Goal: Task Accomplishment & Management: Use online tool/utility

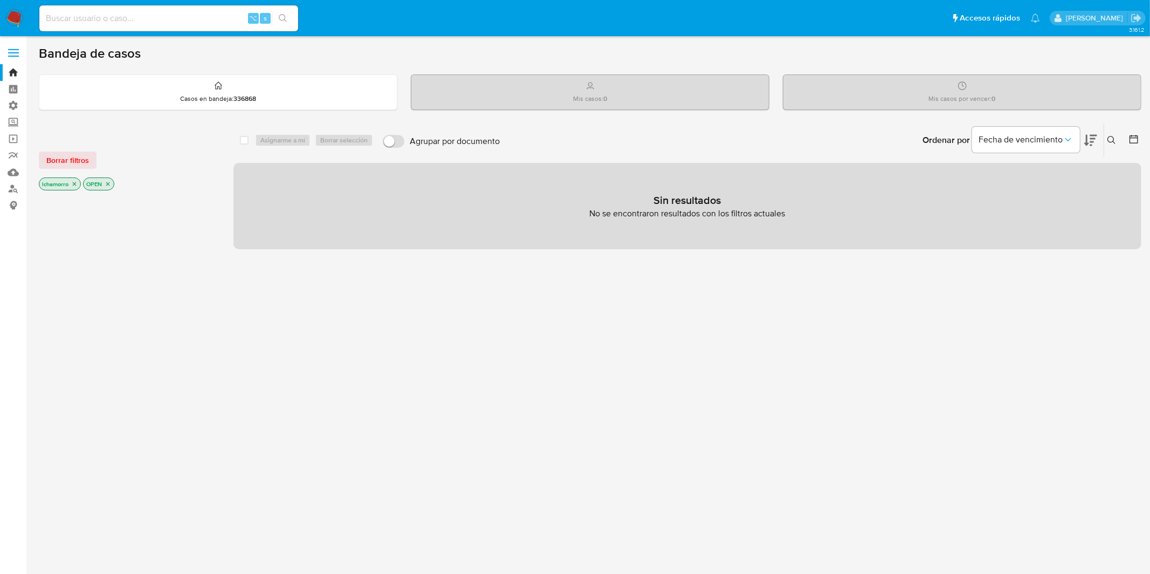
click at [12, 52] on span at bounding box center [13, 53] width 11 height 2
click at [0, 0] on input "checkbox" at bounding box center [0, 0] width 0 height 0
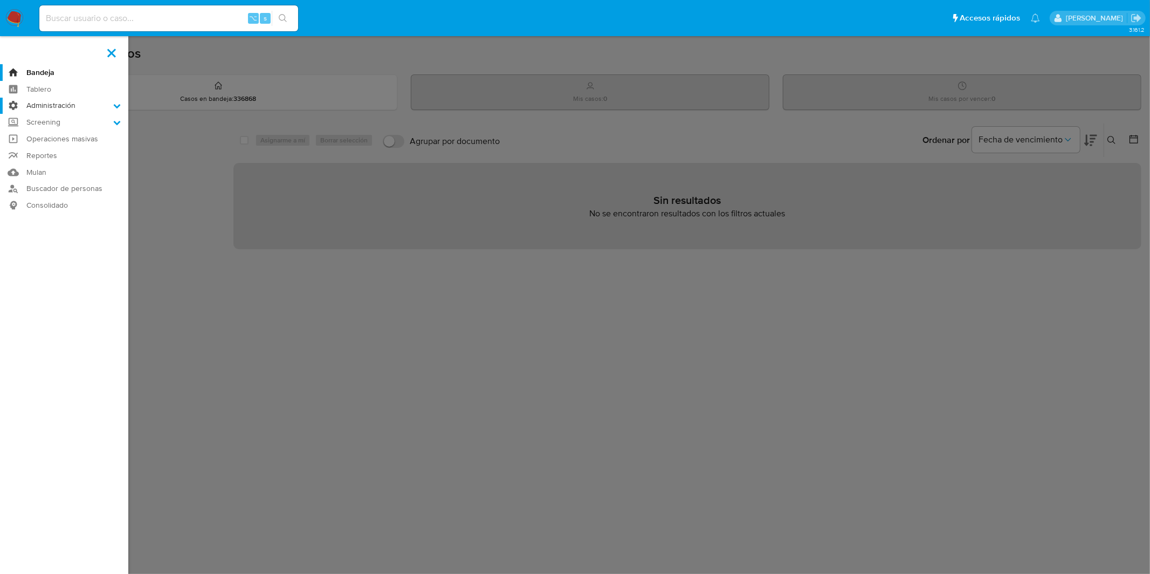
click at [57, 106] on label "Administración" at bounding box center [64, 106] width 128 height 17
click at [0, 0] on input "Administración" at bounding box center [0, 0] width 0 height 0
click at [56, 124] on link "Reglas" at bounding box center [64, 120] width 128 height 13
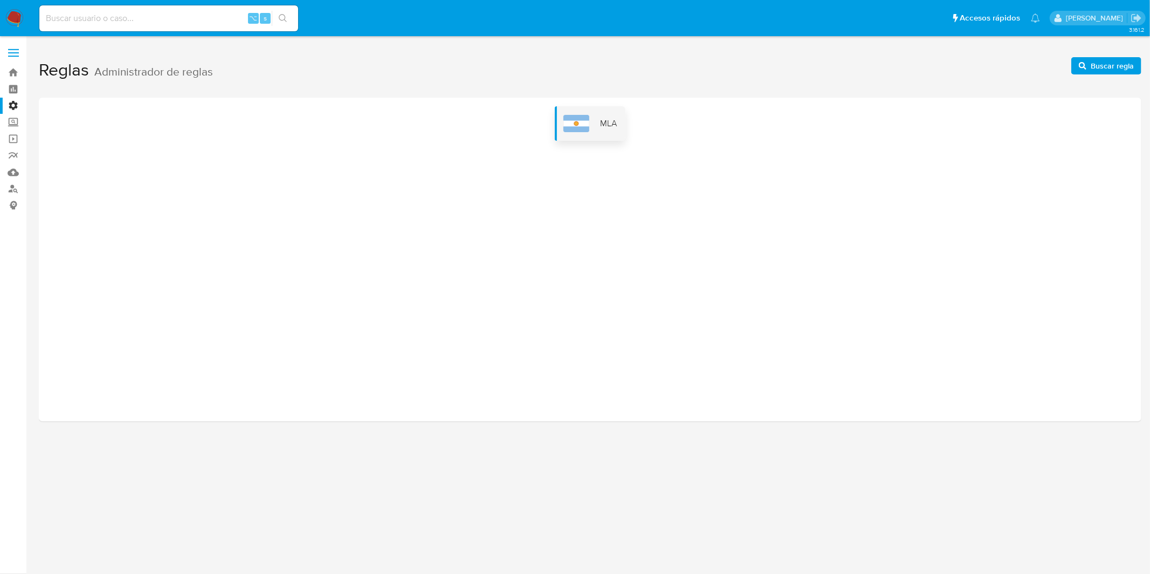
click at [608, 133] on div "MLA" at bounding box center [590, 123] width 71 height 35
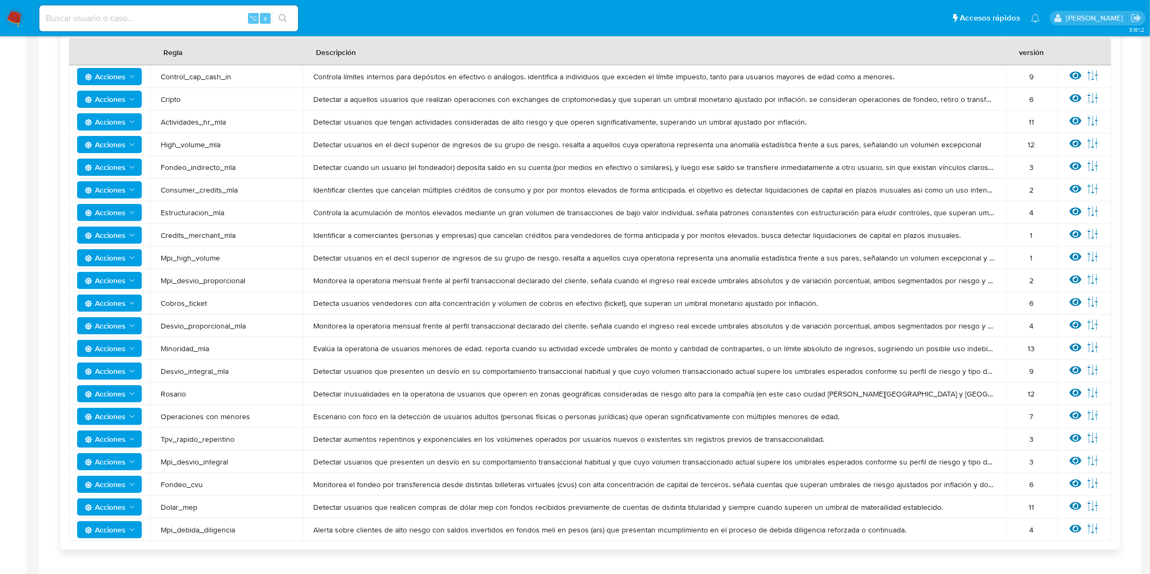
scroll to position [252, 0]
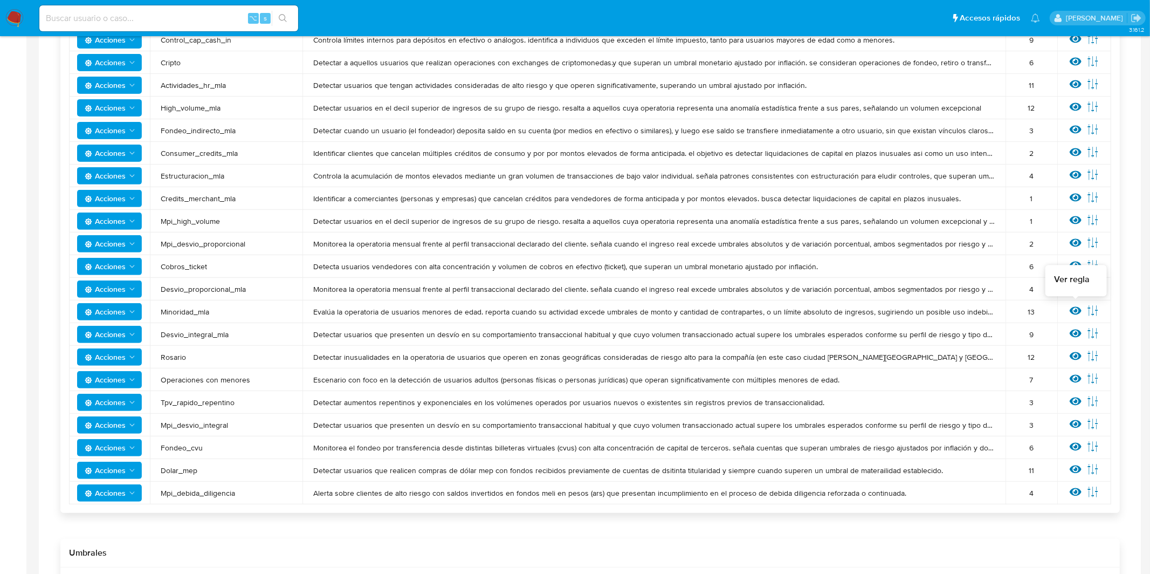
click at [1074, 311] on icon at bounding box center [1076, 311] width 12 height 12
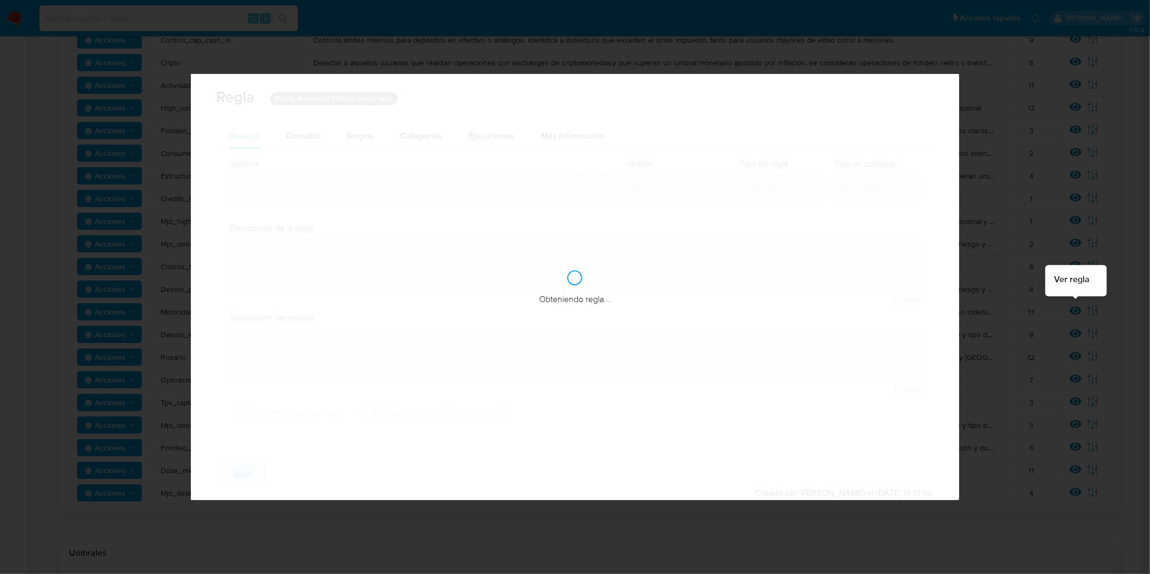
type input "Minoridad_mla"
type textarea "Evalúa la operatoria de usuarios menores de edad. reporta cuando su actividad e…"
type textarea "Total y cantidad de transacciones de salida del menor de edad hacia el responsa…"
checkbox input "true"
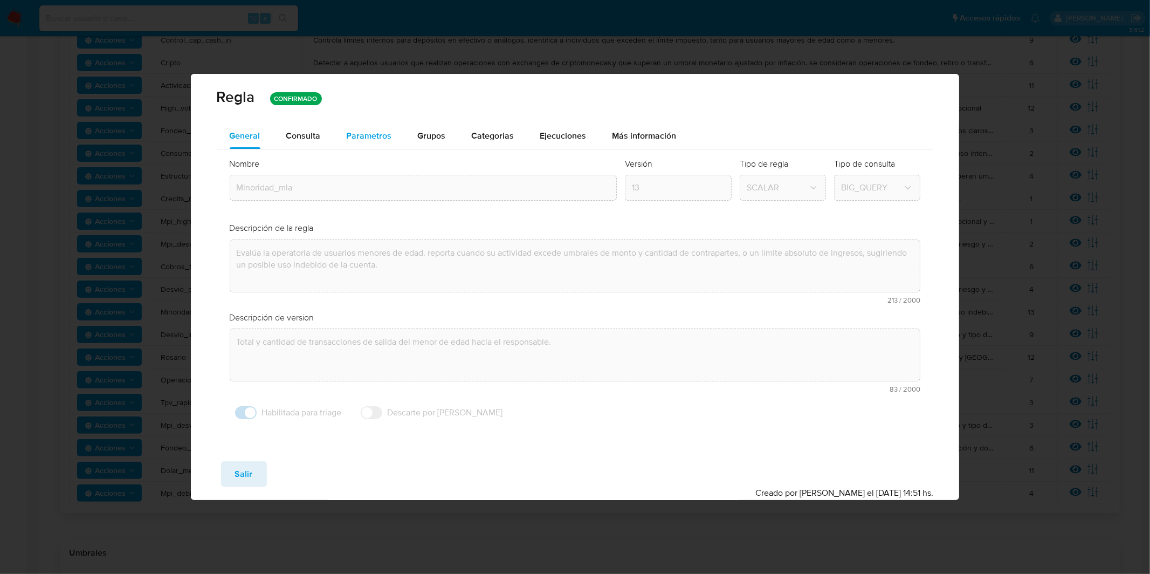
click at [382, 139] on span "Parametros" at bounding box center [369, 135] width 45 height 12
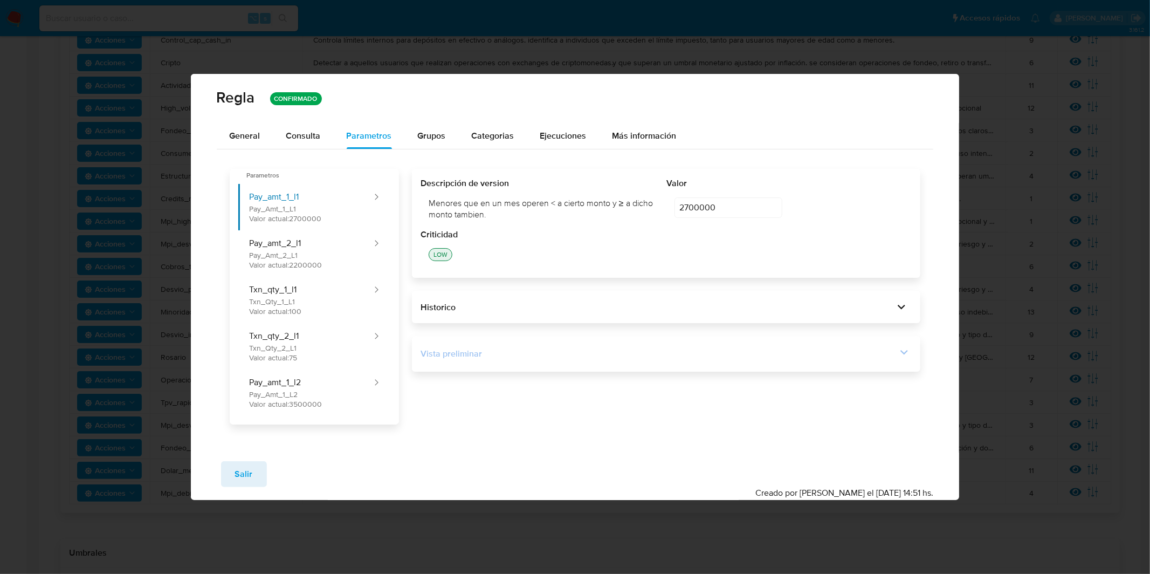
click at [650, 356] on div "Vista preliminar" at bounding box center [659, 354] width 476 height 12
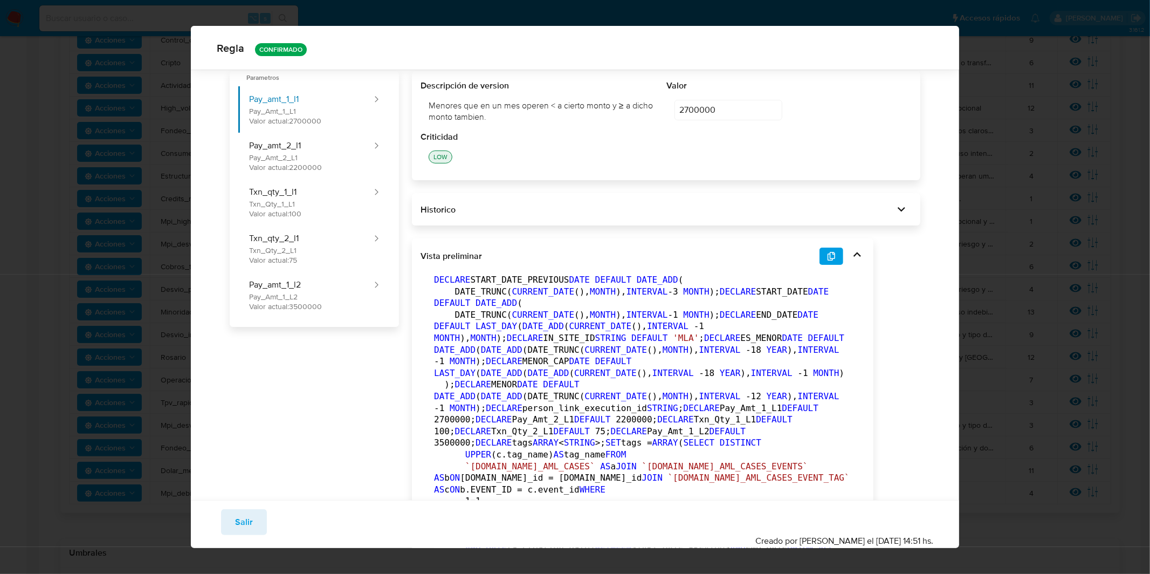
scroll to position [80, 0]
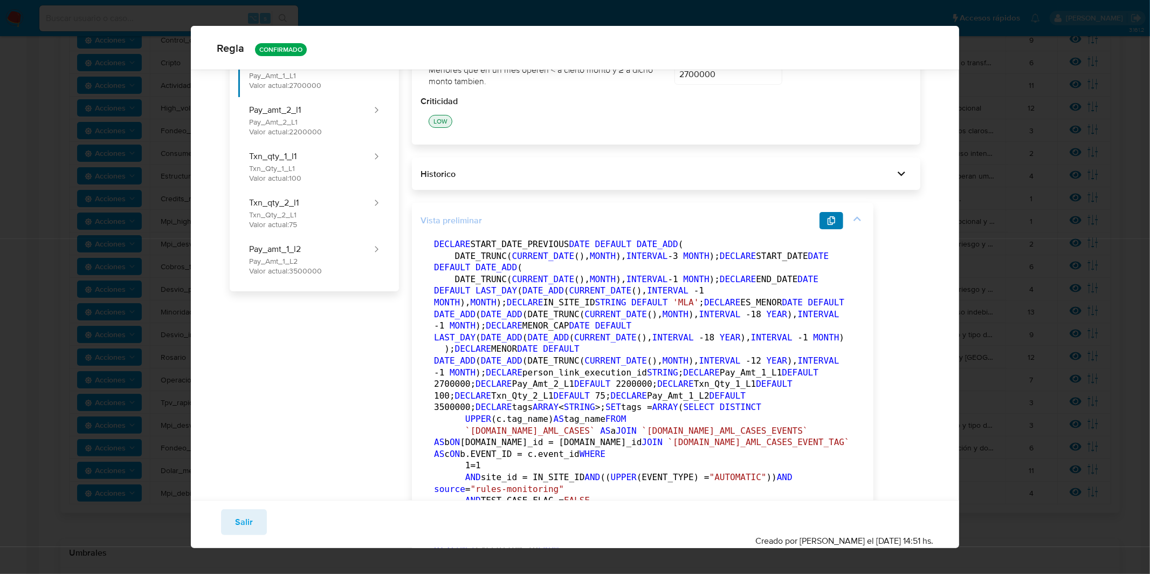
click at [832, 217] on icon "button" at bounding box center [831, 220] width 9 height 9
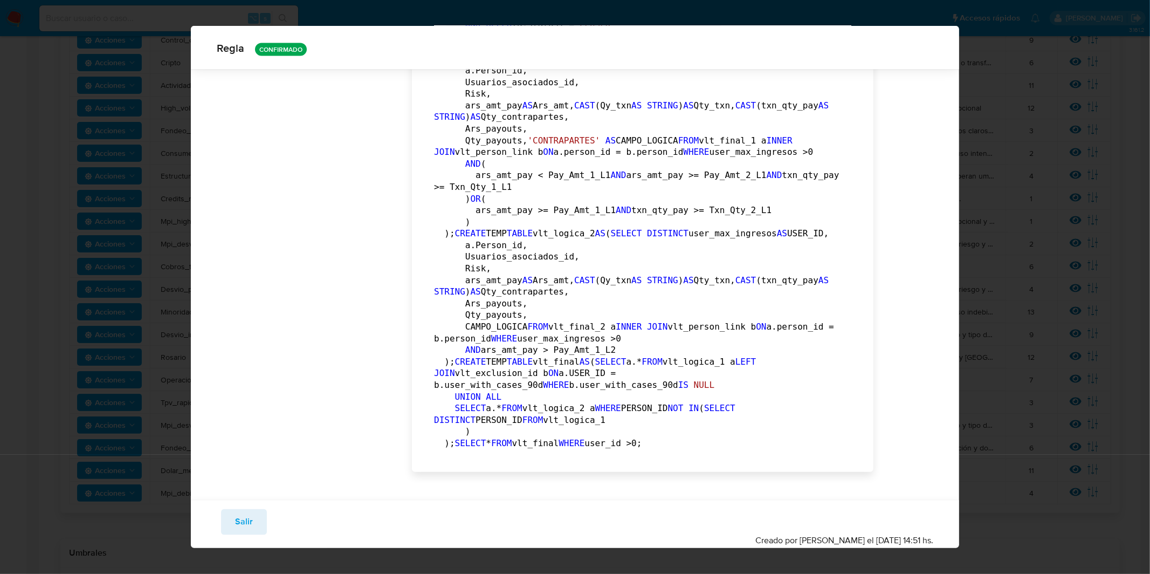
scroll to position [2451, 0]
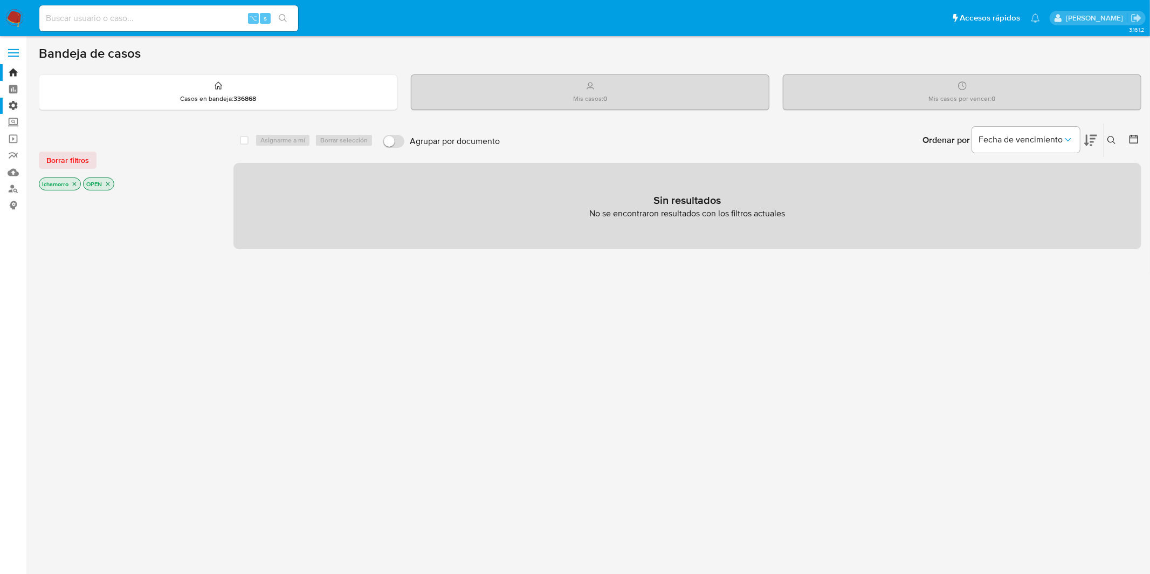
click at [15, 109] on label "Administración" at bounding box center [64, 106] width 128 height 17
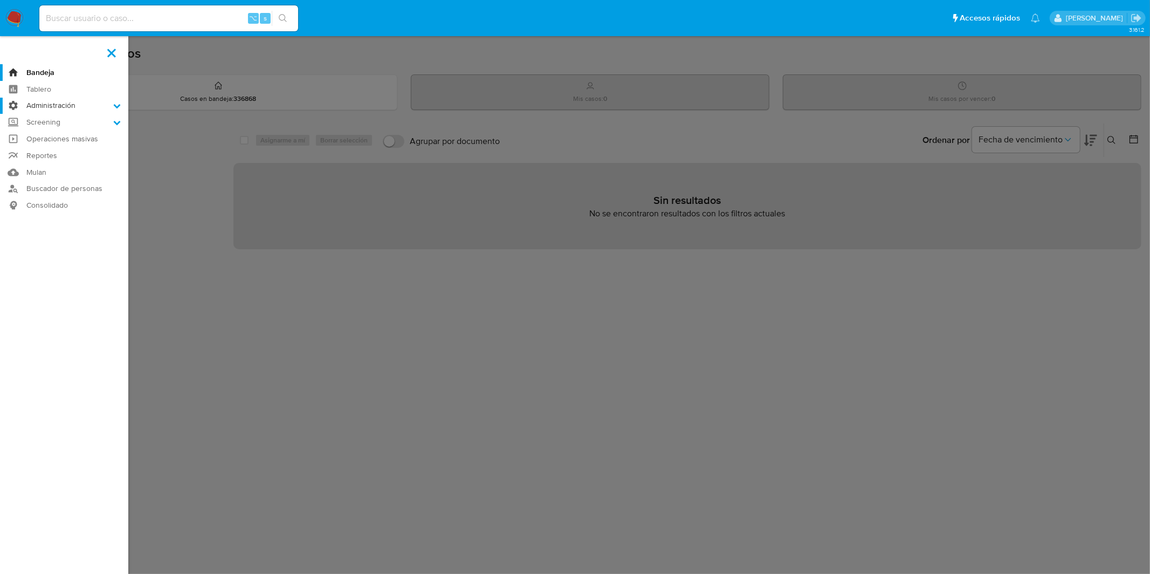
click at [0, 0] on input "Administración" at bounding box center [0, 0] width 0 height 0
click at [49, 121] on link "Reglas" at bounding box center [64, 120] width 128 height 13
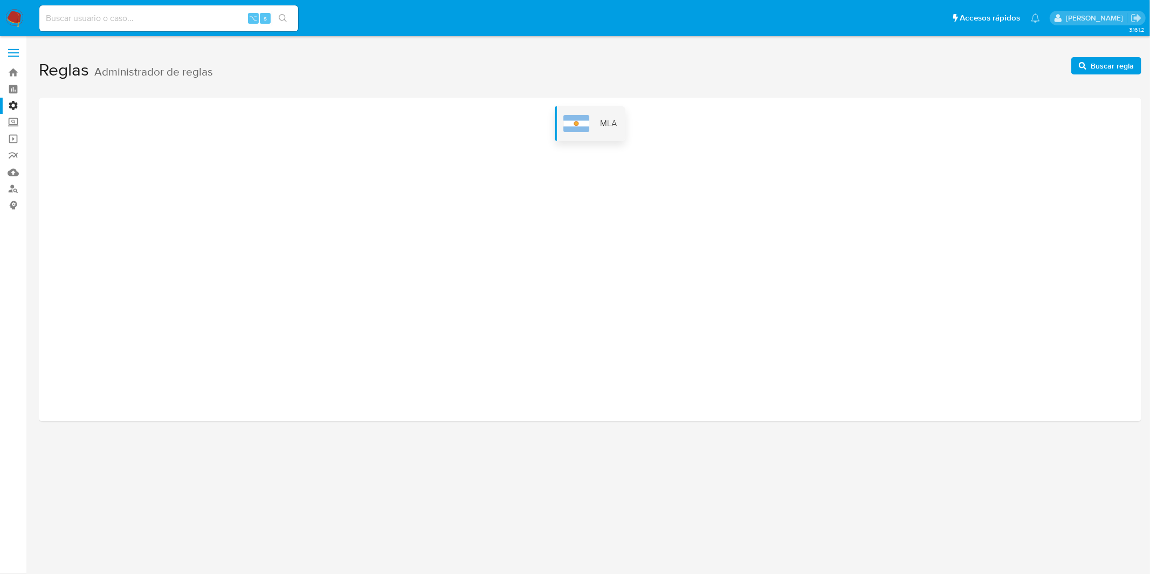
click at [602, 113] on div "MLA" at bounding box center [590, 123] width 71 height 35
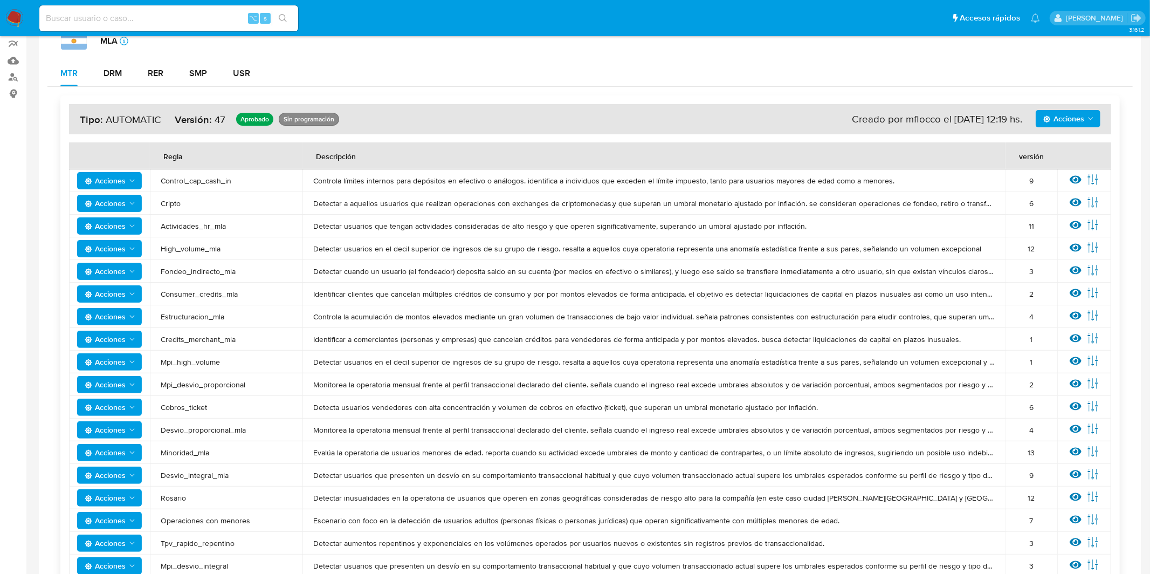
scroll to position [116, 0]
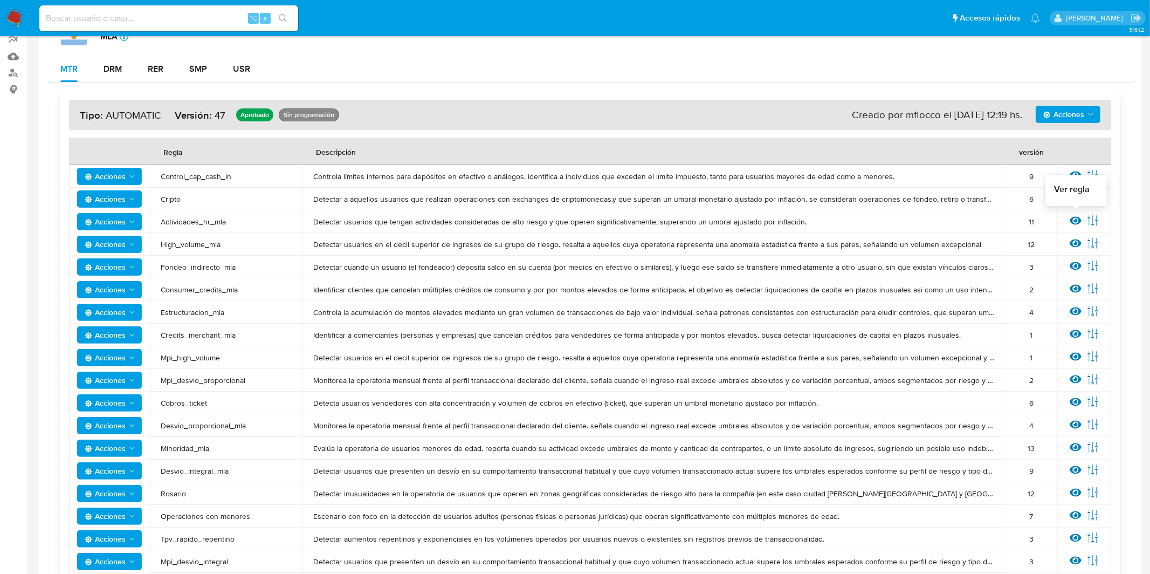
click at [1077, 218] on icon at bounding box center [1076, 221] width 12 height 8
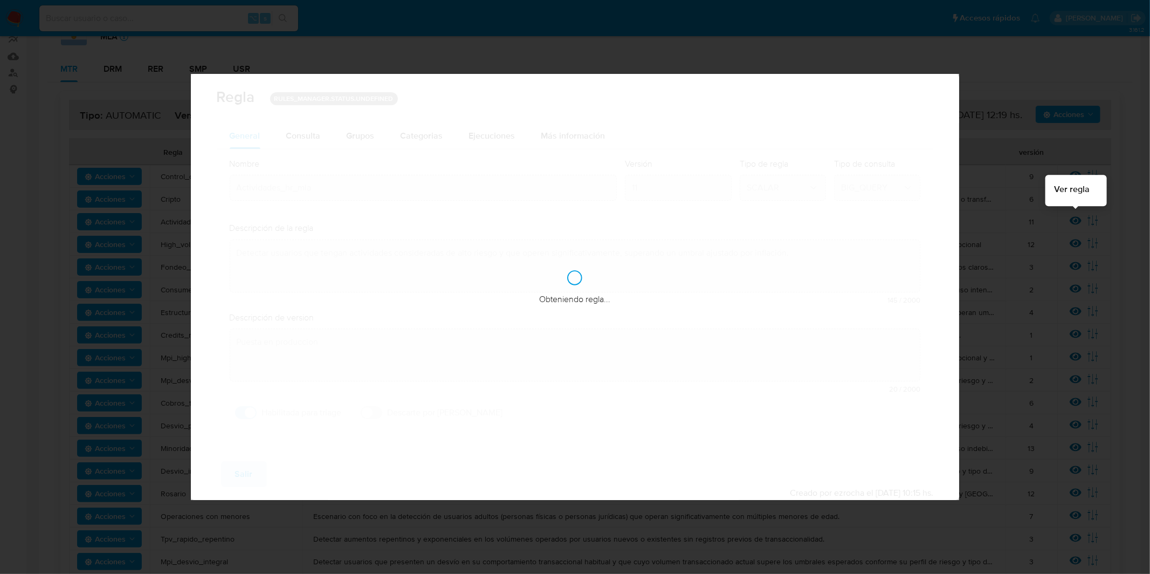
checkbox input "true"
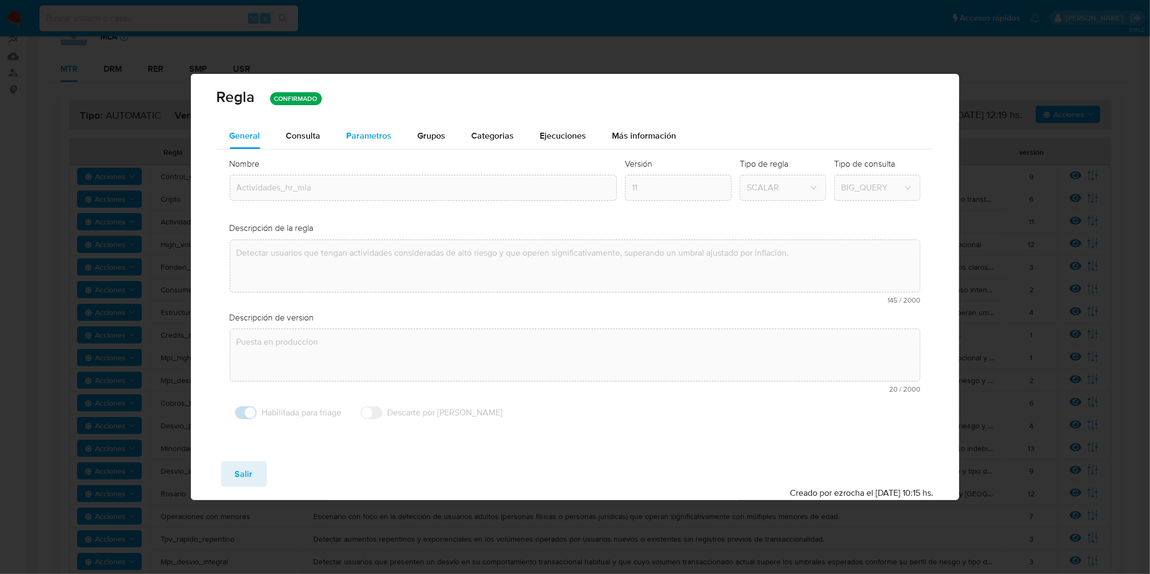
click at [387, 134] on span "Parametros" at bounding box center [369, 135] width 45 height 12
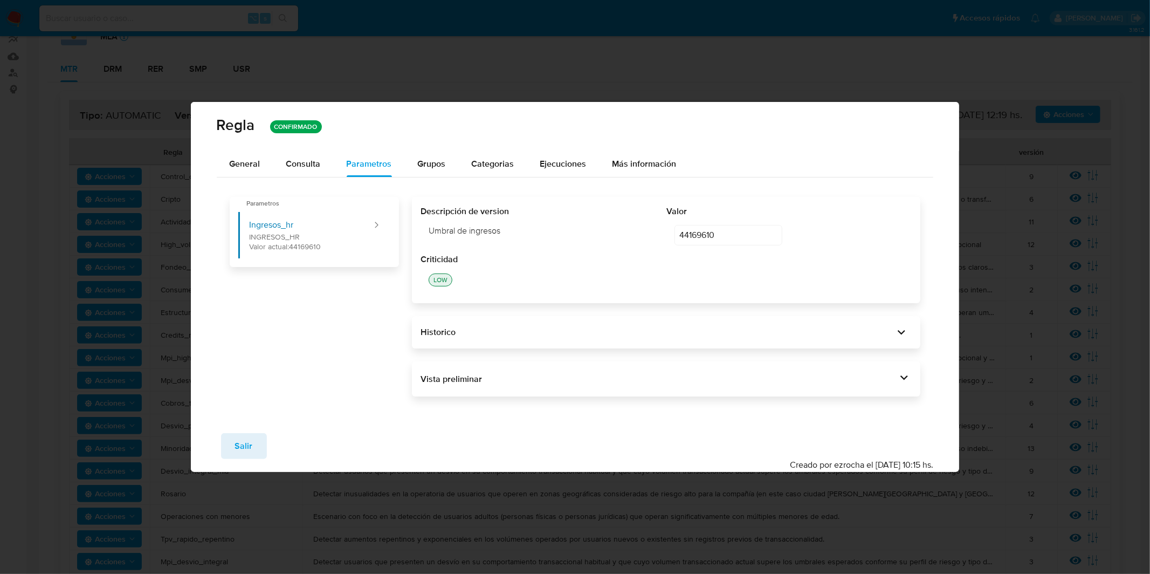
click at [651, 394] on div "Vista preliminar DECLARE UMBRAL_INGRESOS_HR NUMERIC DEFAULT 44169610 ; BEGIN DE…" at bounding box center [666, 379] width 509 height 36
click at [663, 381] on div "Vista preliminar" at bounding box center [659, 379] width 476 height 12
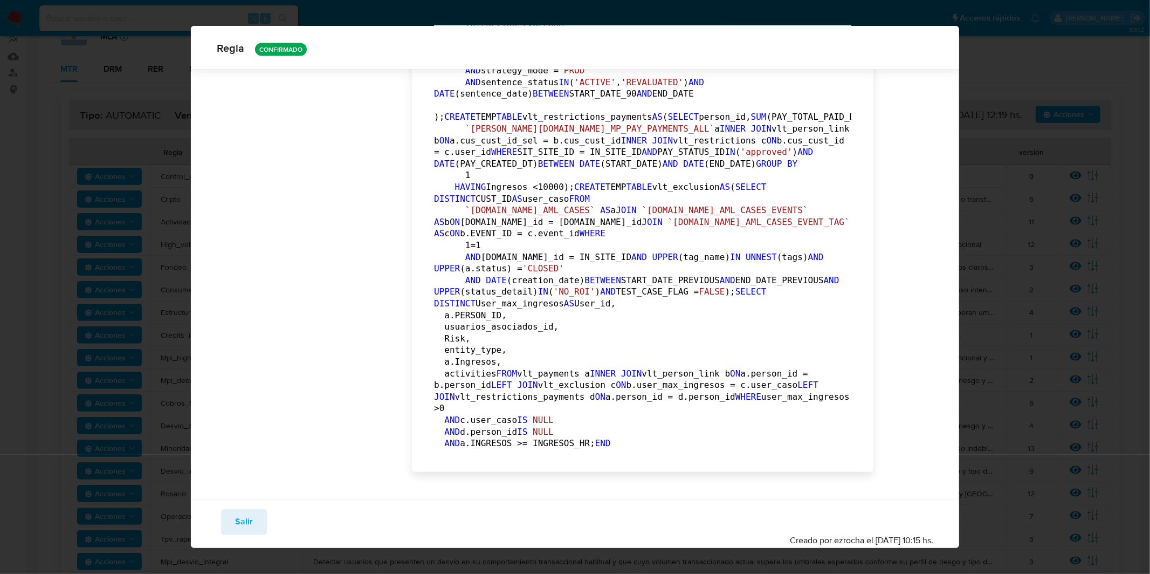
scroll to position [1789, 0]
drag, startPoint x: 458, startPoint y: 173, endPoint x: 499, endPoint y: 289, distance: 122.5
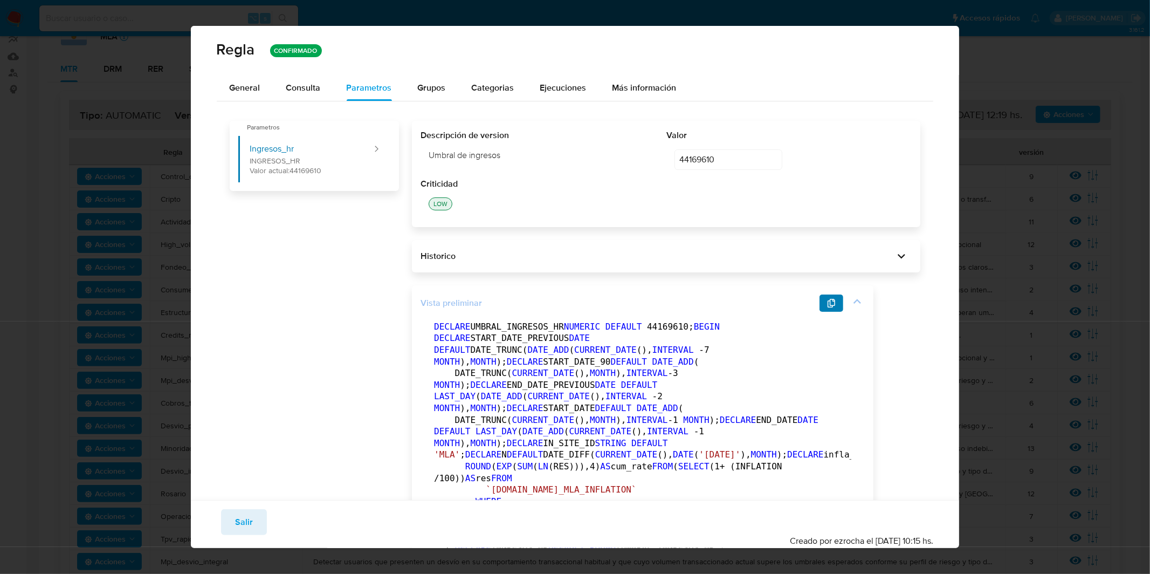
click at [832, 299] on icon "button" at bounding box center [831, 303] width 9 height 9
